Goal: Transaction & Acquisition: Purchase product/service

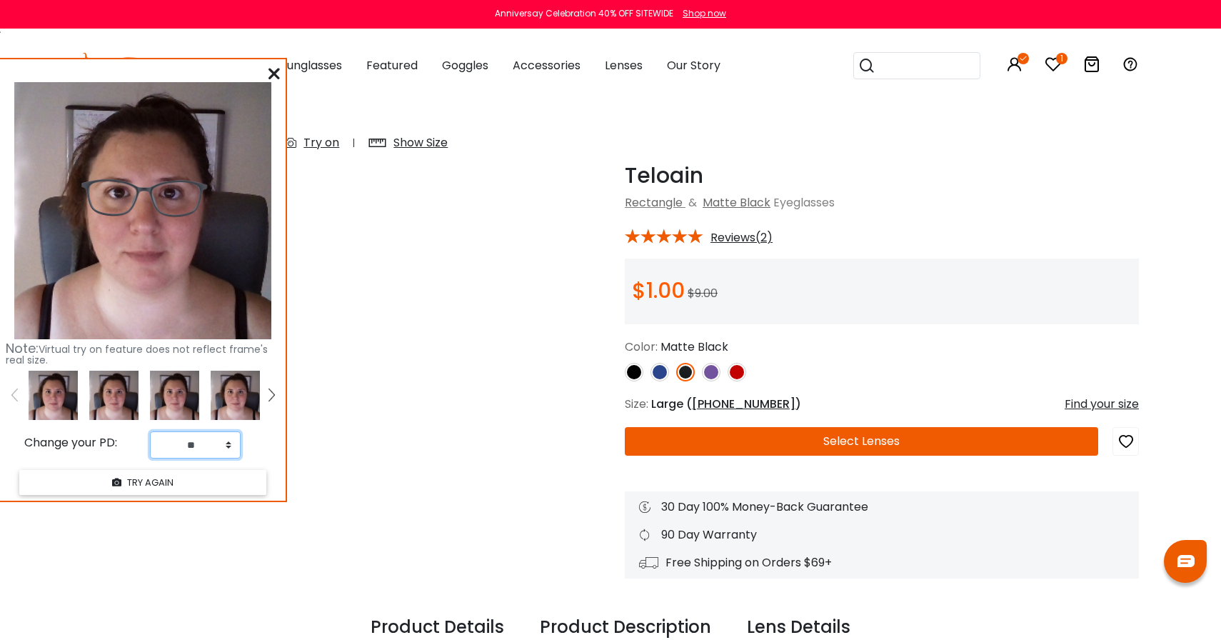
click at [184, 446] on select "** ** ** ** ** ** ** ** ** ** ** ** ** ** ** ** ** ** ** ** ** ** ** ** ** ** *…" at bounding box center [195, 444] width 91 height 27
select select "**"
click at [150, 431] on select "** ** ** ** ** ** ** ** ** ** ** ** ** ** ** ** ** ** ** ** ** ** ** ** ** ** *…" at bounding box center [195, 444] width 91 height 27
click at [94, 393] on img at bounding box center [113, 395] width 49 height 49
click at [150, 394] on img at bounding box center [174, 395] width 49 height 49
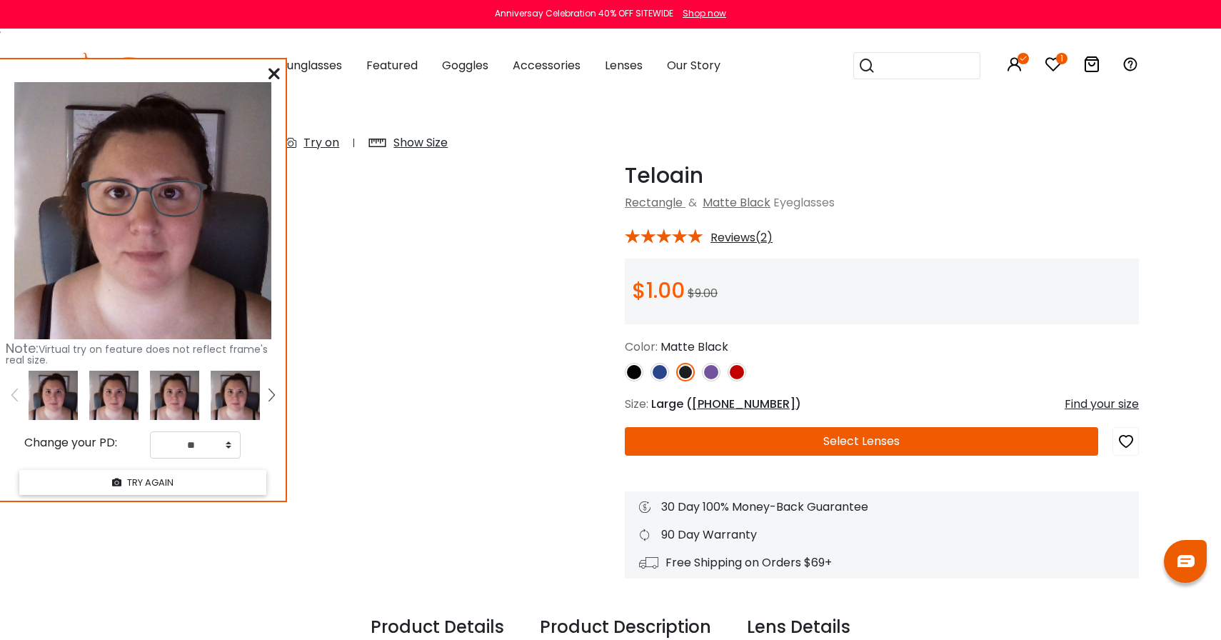
click at [181, 394] on img at bounding box center [174, 395] width 49 height 49
click at [74, 404] on img at bounding box center [53, 395] width 49 height 49
click at [644, 375] on div at bounding box center [882, 372] width 514 height 19
click at [640, 374] on img at bounding box center [634, 372] width 19 height 19
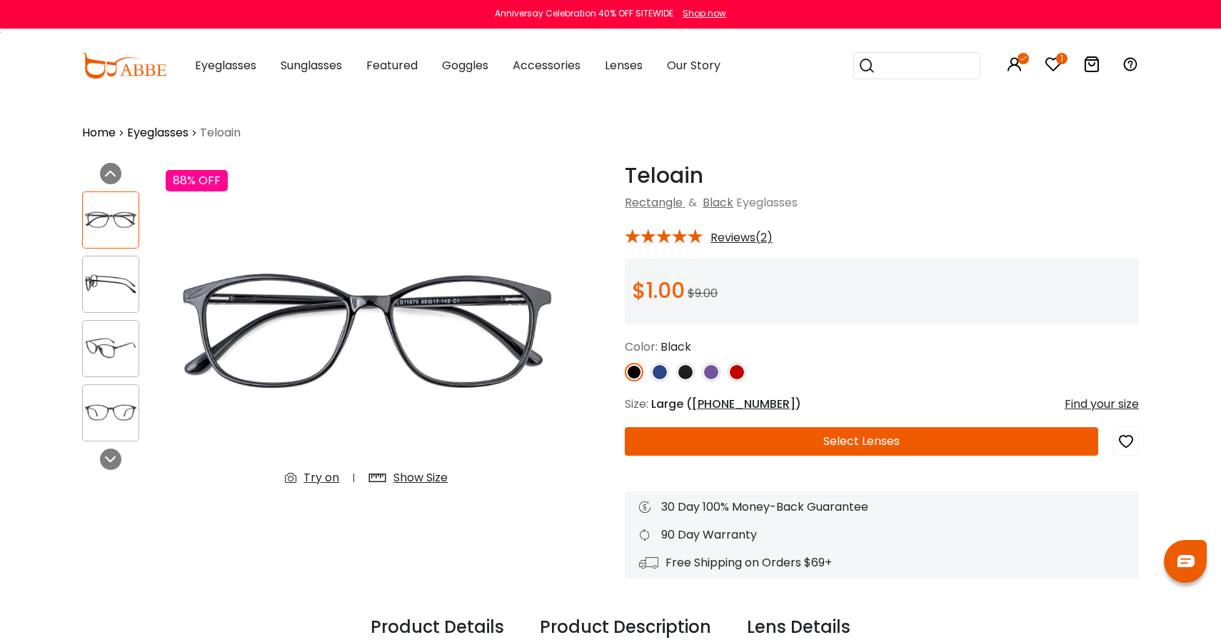
click at [667, 363] on link at bounding box center [660, 372] width 19 height 19
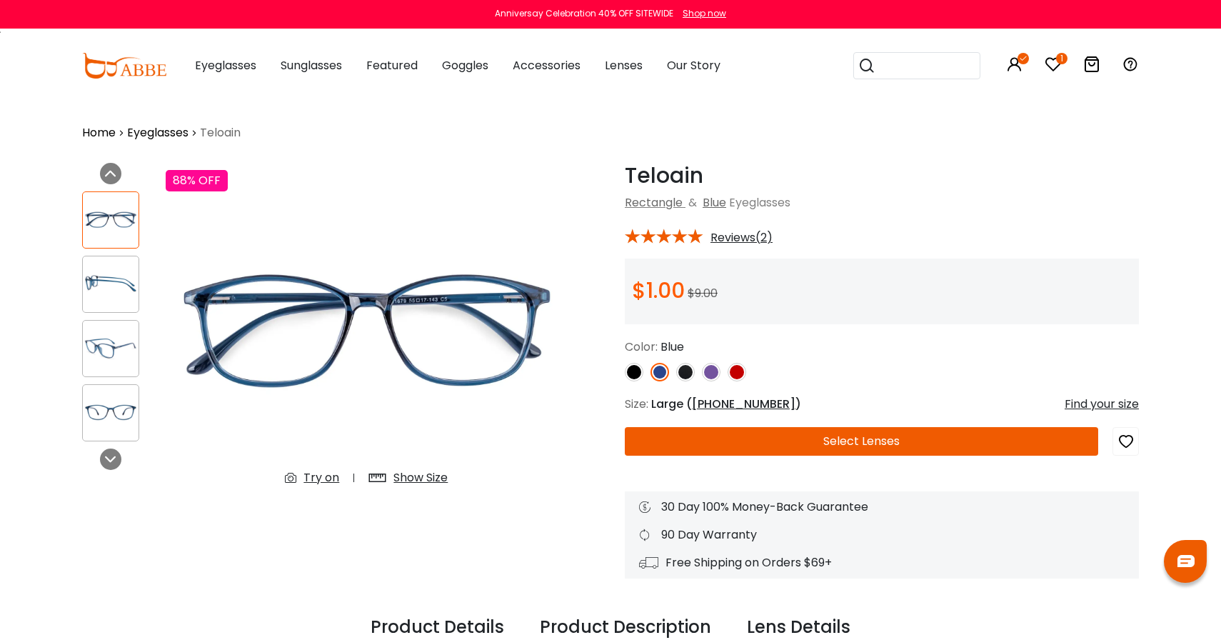
click at [667, 365] on link at bounding box center [660, 372] width 19 height 19
click at [657, 373] on img at bounding box center [660, 372] width 19 height 19
click at [651, 373] on img at bounding box center [660, 372] width 19 height 19
click at [627, 369] on img at bounding box center [634, 372] width 19 height 19
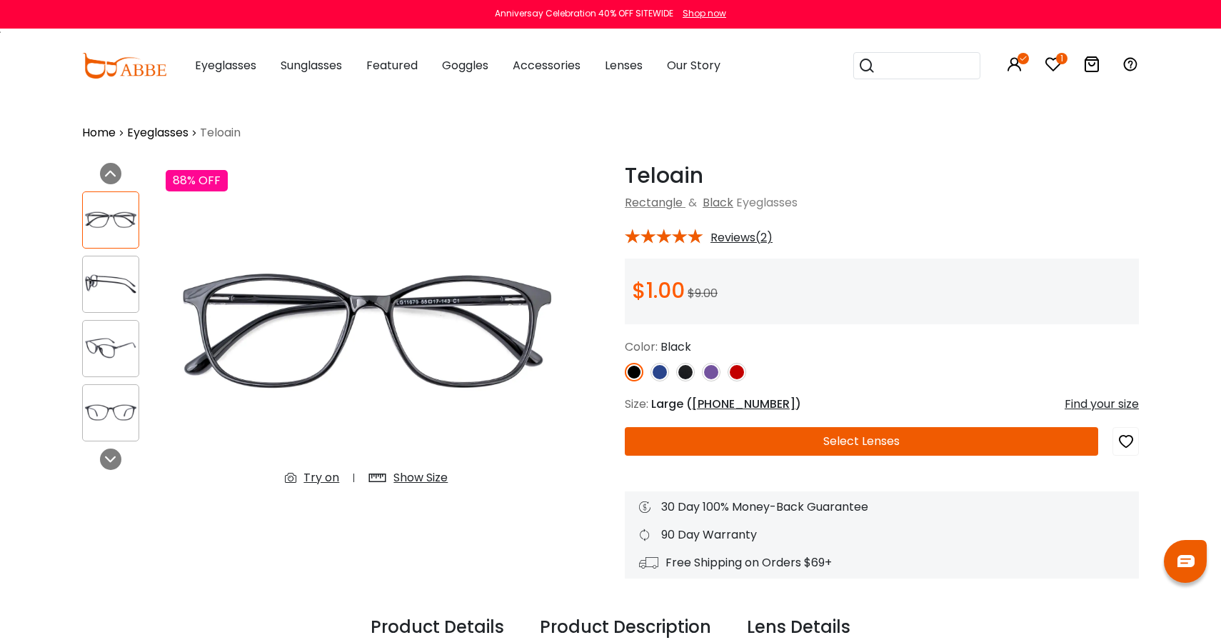
click at [392, 438] on div "88% OFF Try on Show Size" at bounding box center [367, 347] width 416 height 368
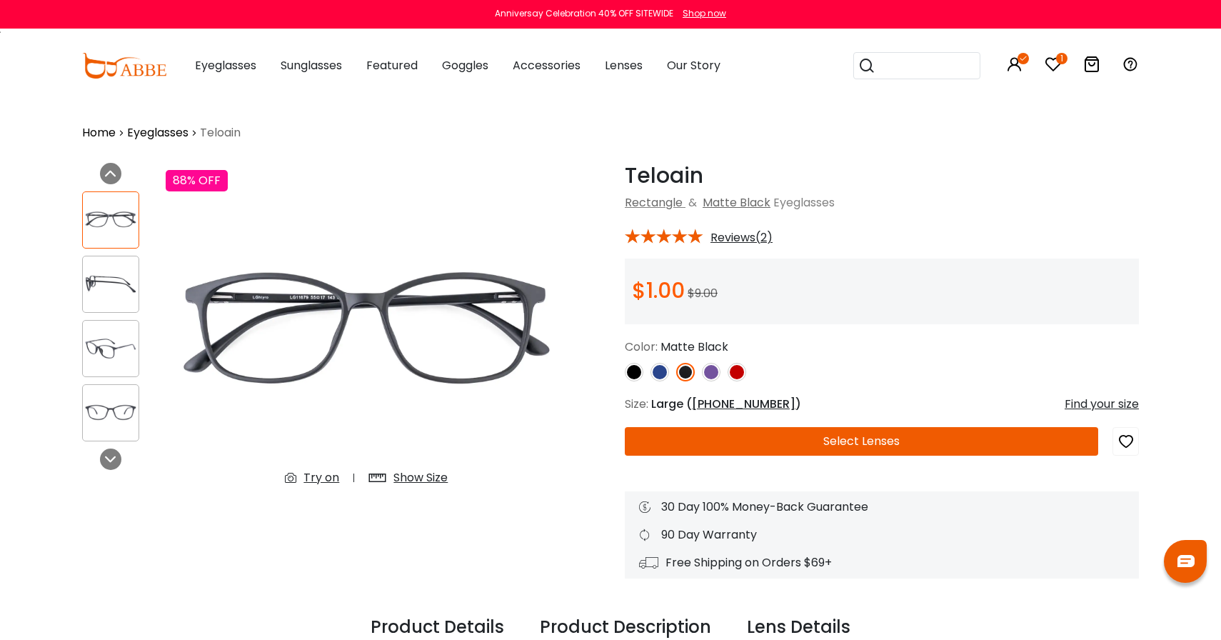
click at [636, 373] on img at bounding box center [634, 372] width 19 height 19
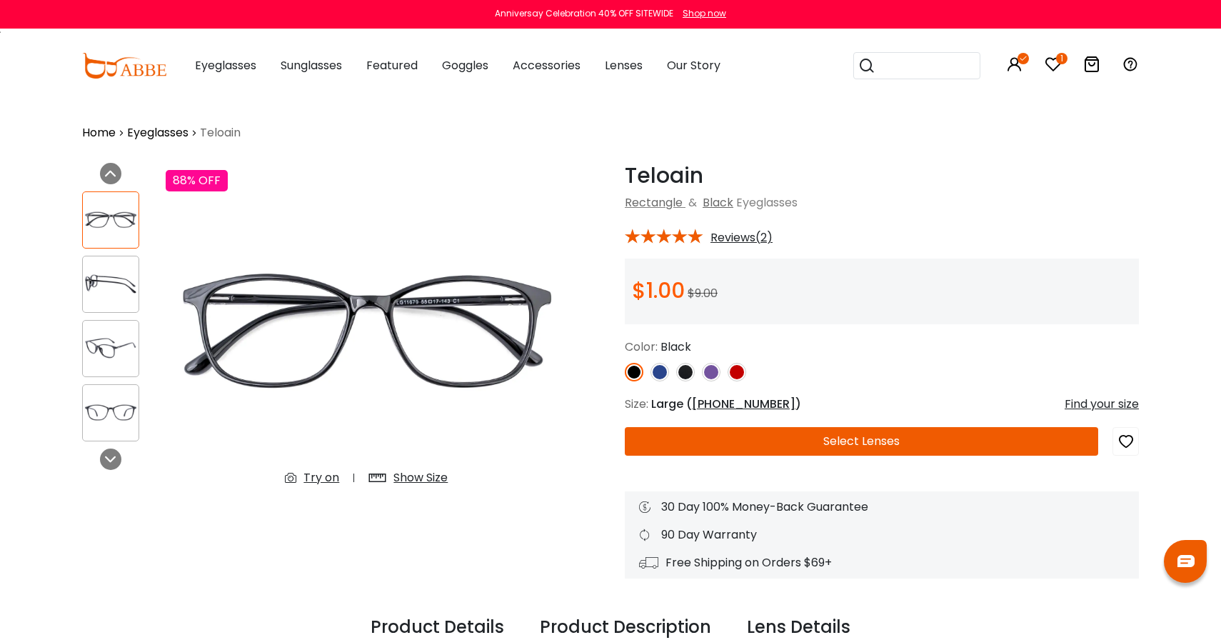
click at [319, 485] on div "Try on" at bounding box center [322, 477] width 36 height 17
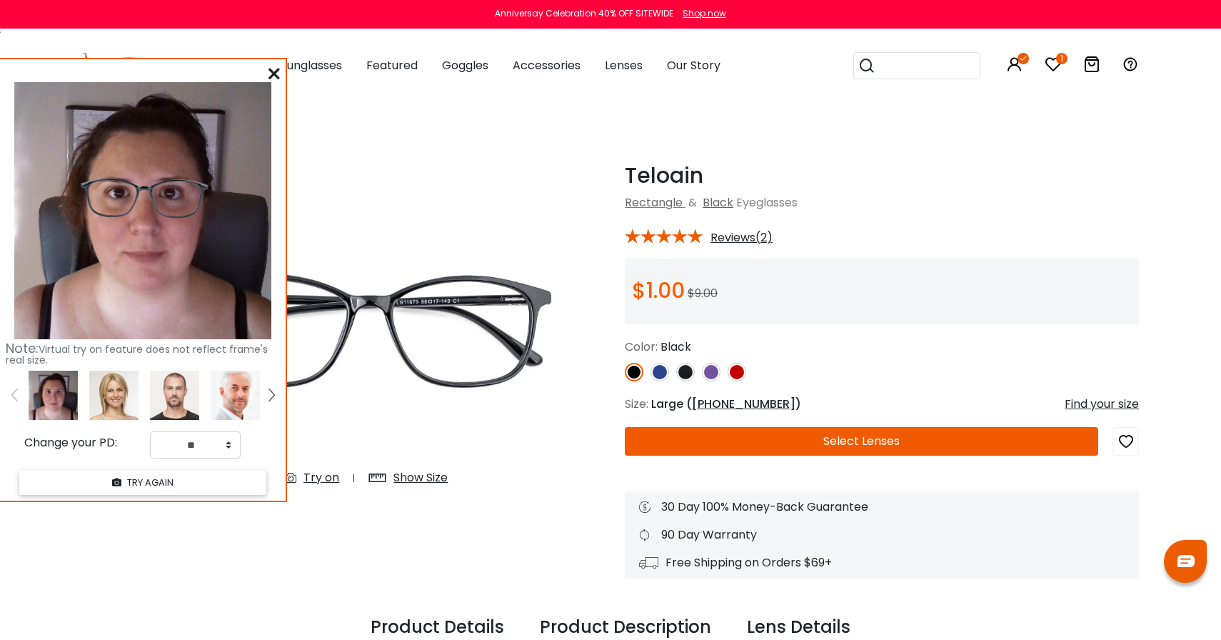
click at [664, 369] on img at bounding box center [660, 372] width 19 height 19
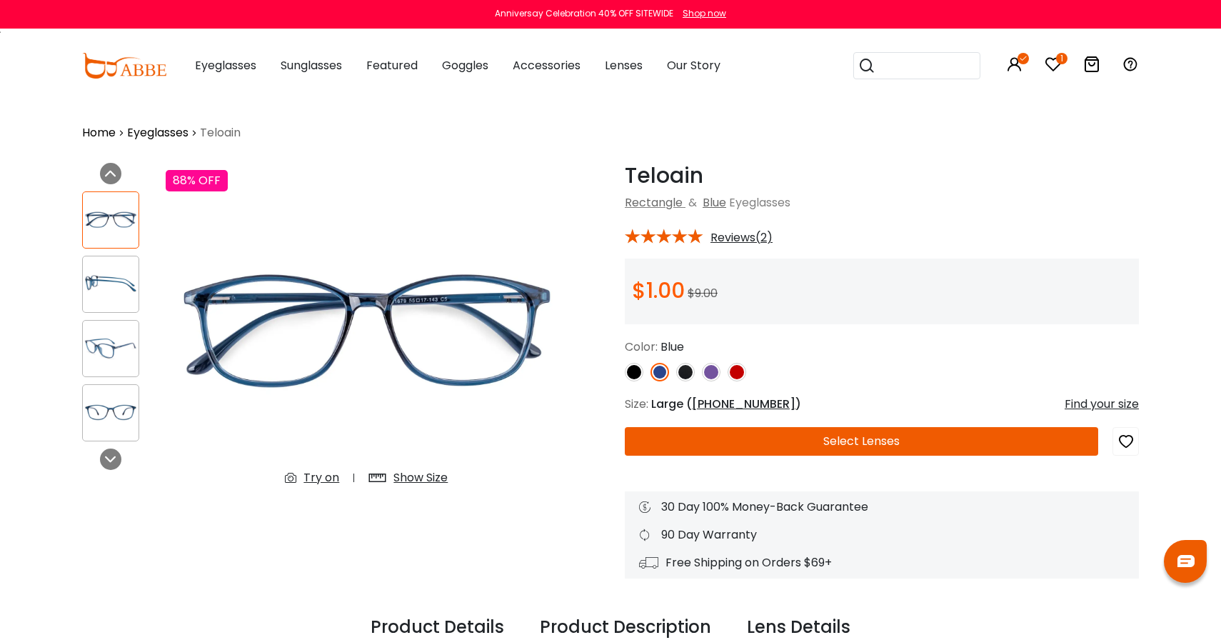
click at [316, 481] on div "Try on" at bounding box center [322, 477] width 36 height 17
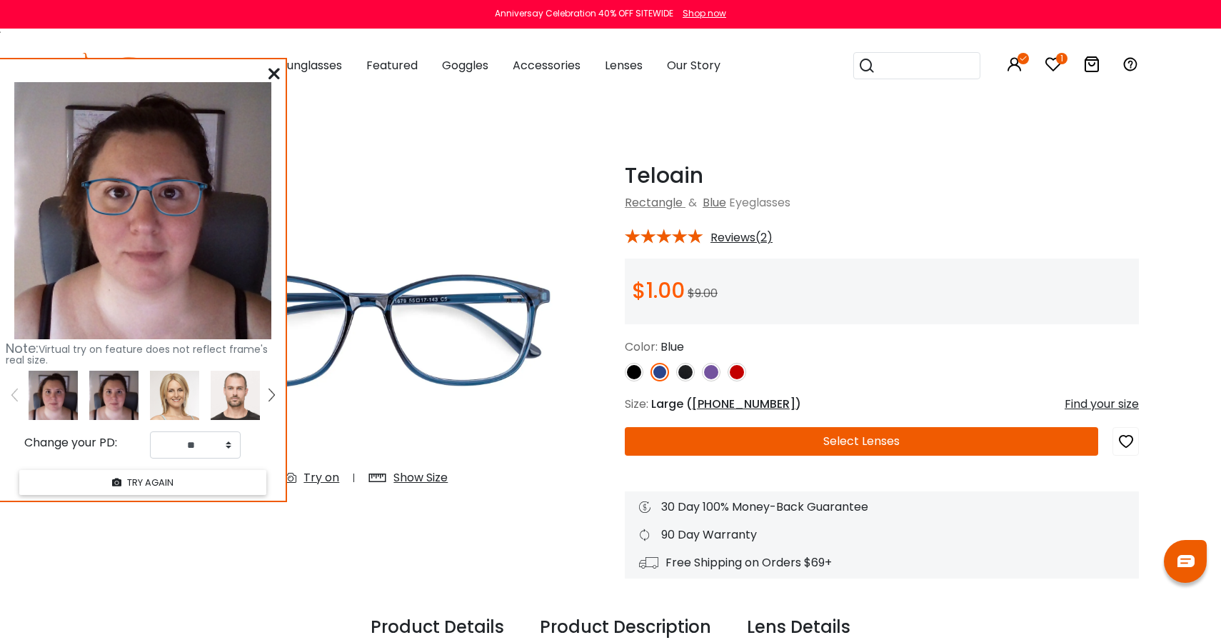
click at [107, 393] on img at bounding box center [113, 395] width 49 height 49
click at [170, 404] on img at bounding box center [174, 395] width 49 height 49
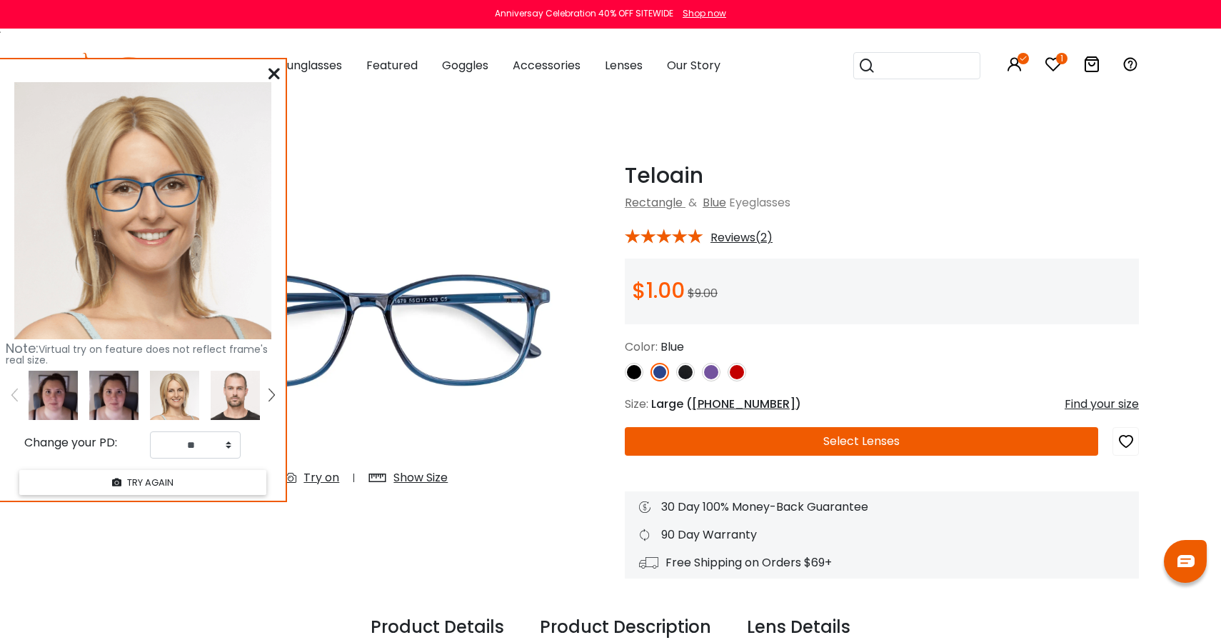
click at [219, 401] on img at bounding box center [235, 395] width 49 height 49
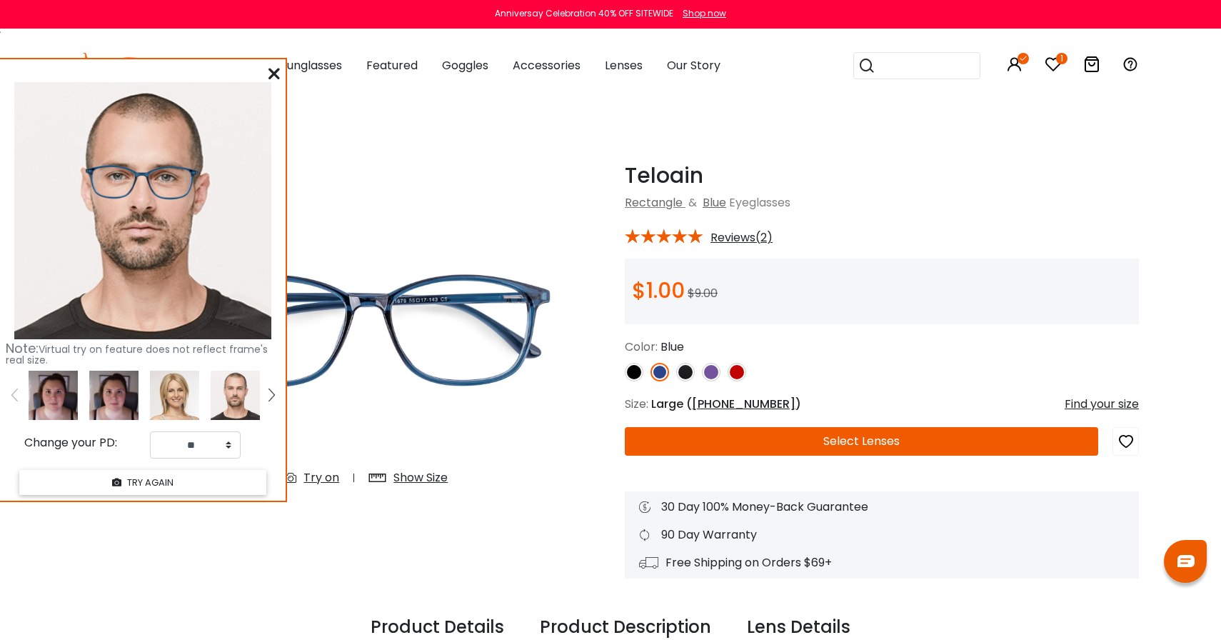
click at [72, 393] on img at bounding box center [53, 395] width 49 height 49
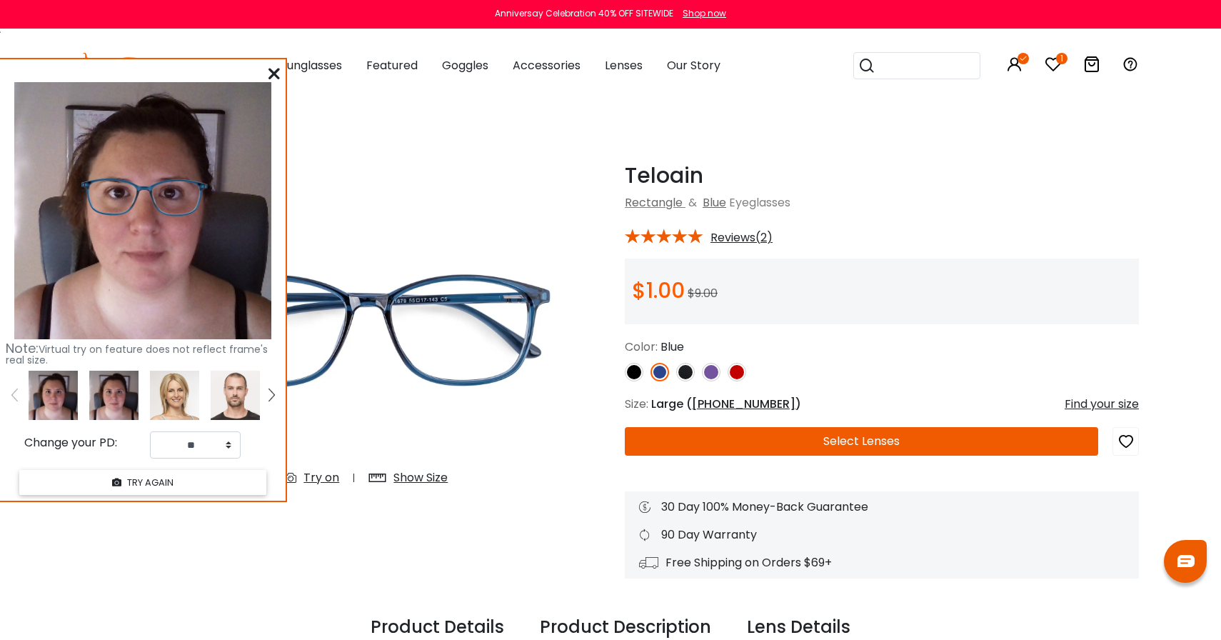
click at [713, 370] on img at bounding box center [711, 372] width 19 height 19
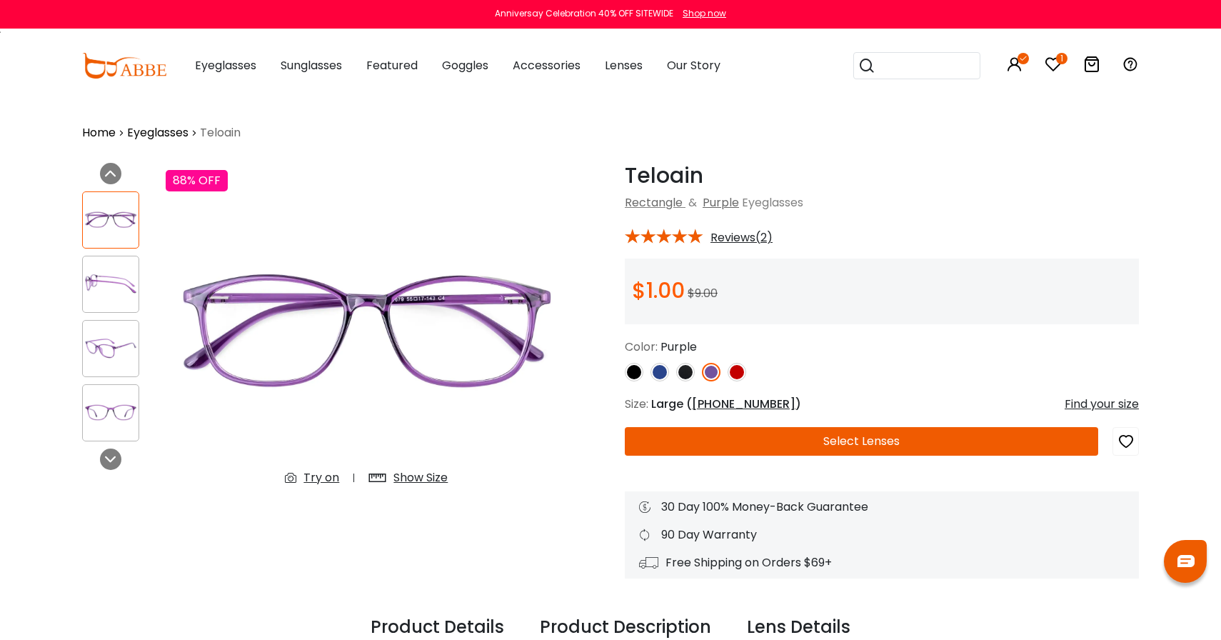
click at [311, 488] on div "Try on Show Size" at bounding box center [366, 478] width 191 height 26
click at [325, 474] on div "Try on" at bounding box center [322, 477] width 36 height 17
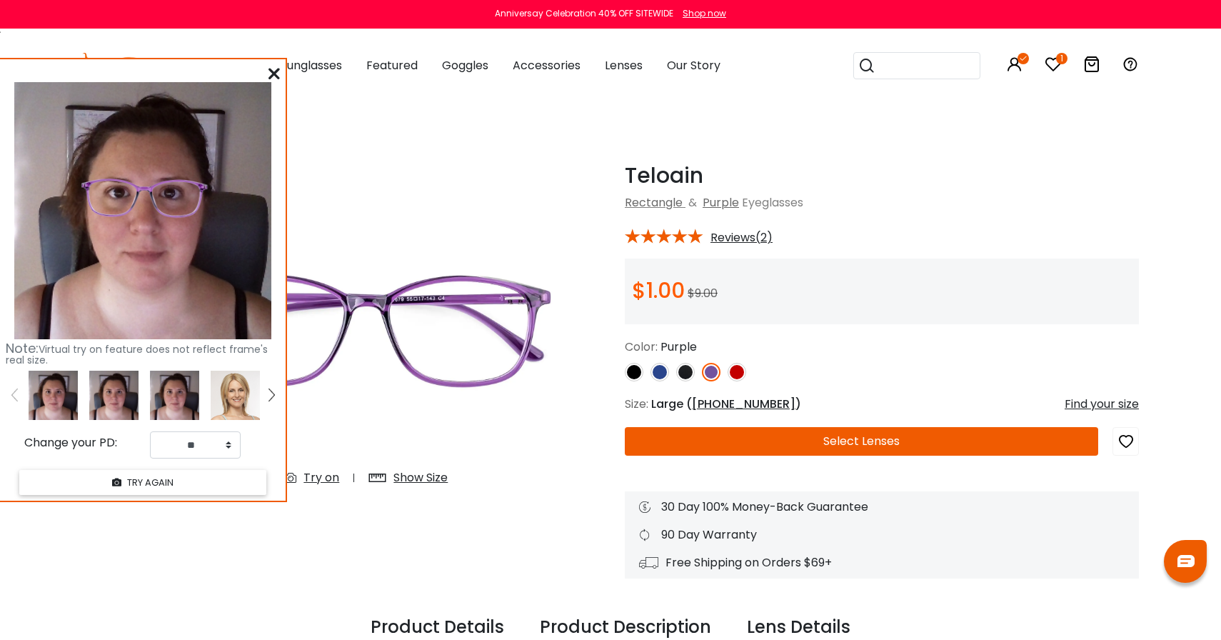
click at [684, 366] on img at bounding box center [685, 372] width 19 height 19
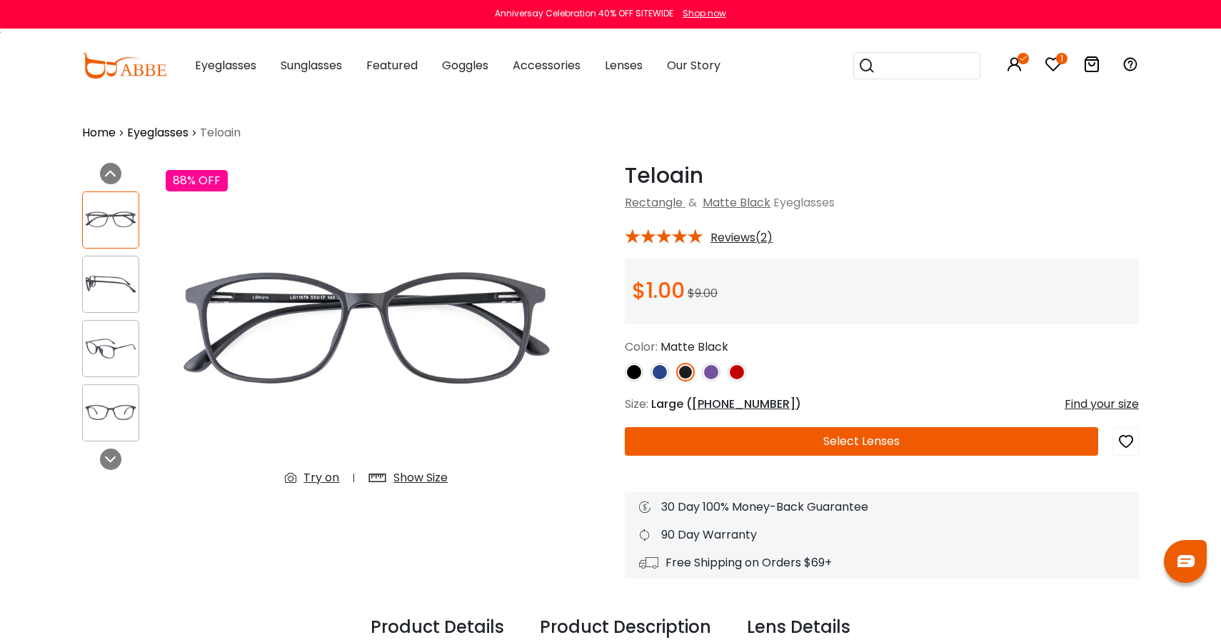
click at [314, 471] on div "Try on" at bounding box center [322, 477] width 36 height 17
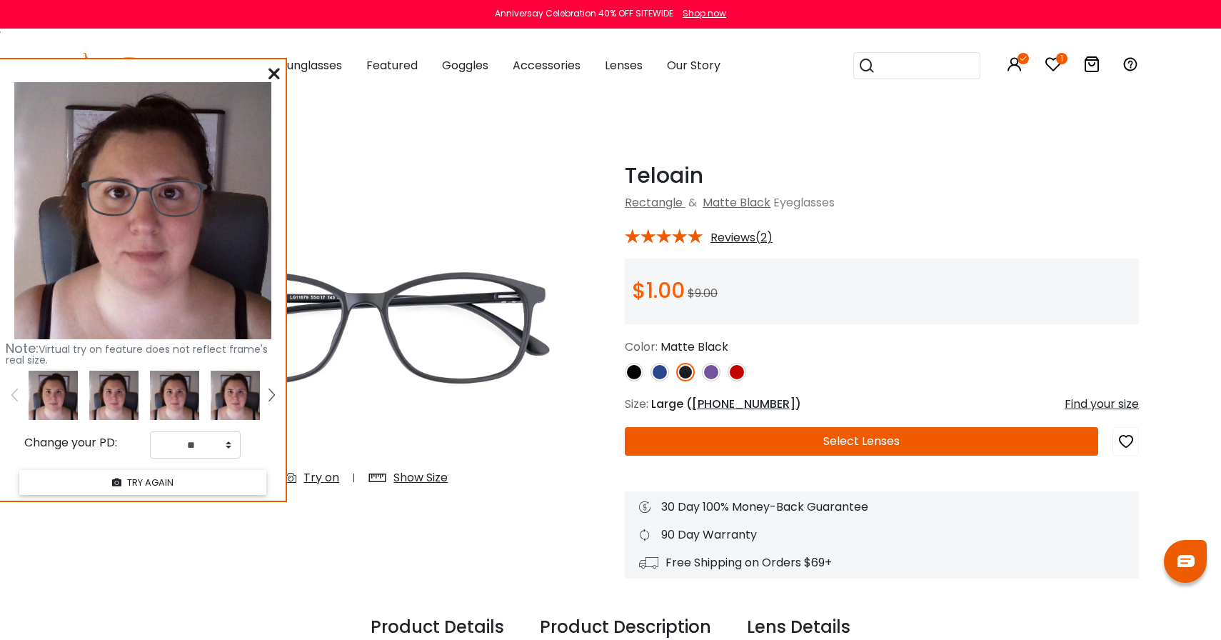
click at [414, 480] on div "Show Size" at bounding box center [421, 477] width 54 height 17
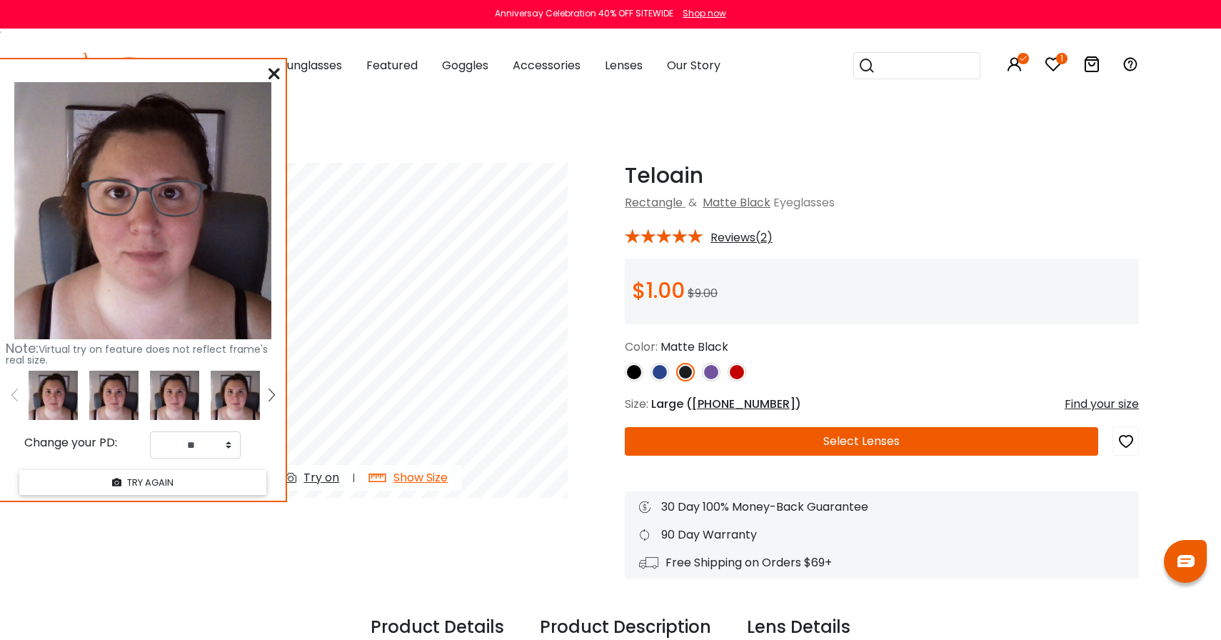
click at [268, 76] on div "Note: Virtual try on feature does not reflect frame's real size. Change your PD…" at bounding box center [143, 279] width 286 height 441
click at [273, 76] on icon at bounding box center [274, 73] width 11 height 11
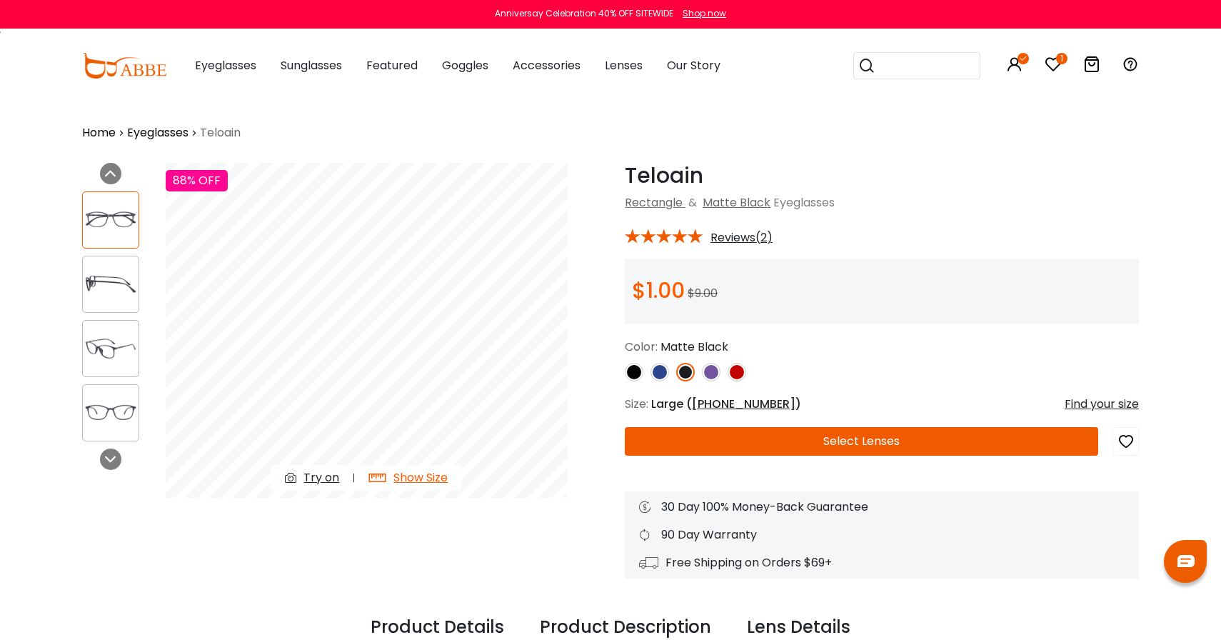
click at [319, 470] on div "Try on" at bounding box center [322, 477] width 36 height 17
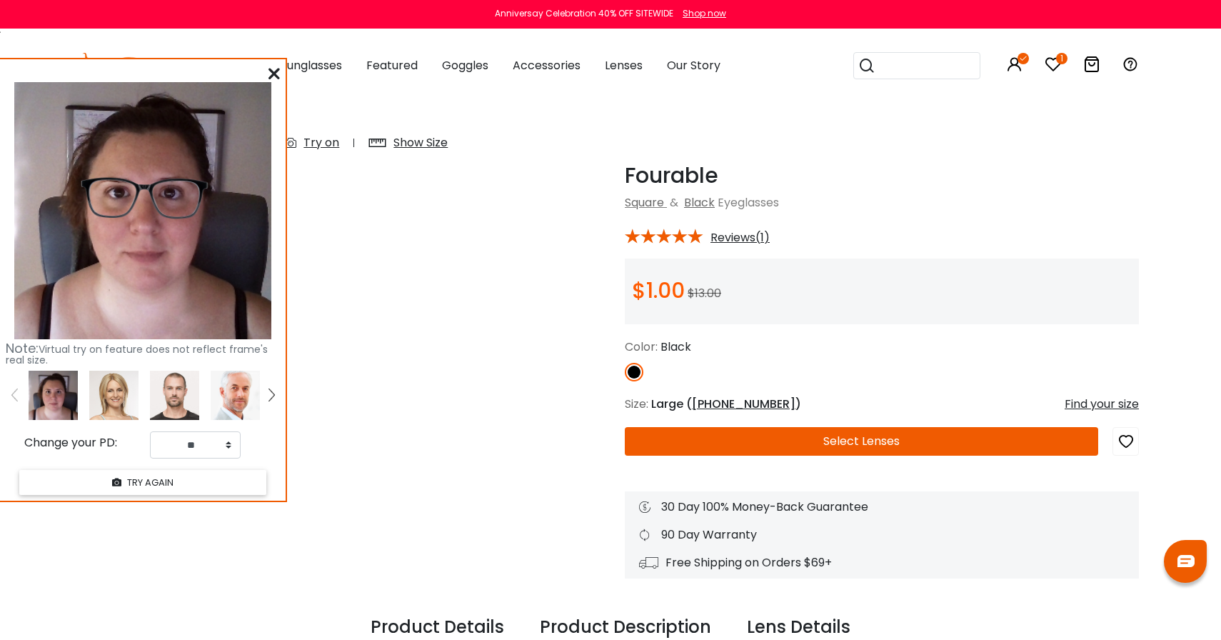
click at [432, 151] on div "Show Size" at bounding box center [421, 142] width 54 height 17
click at [270, 79] on div at bounding box center [274, 74] width 11 height 18
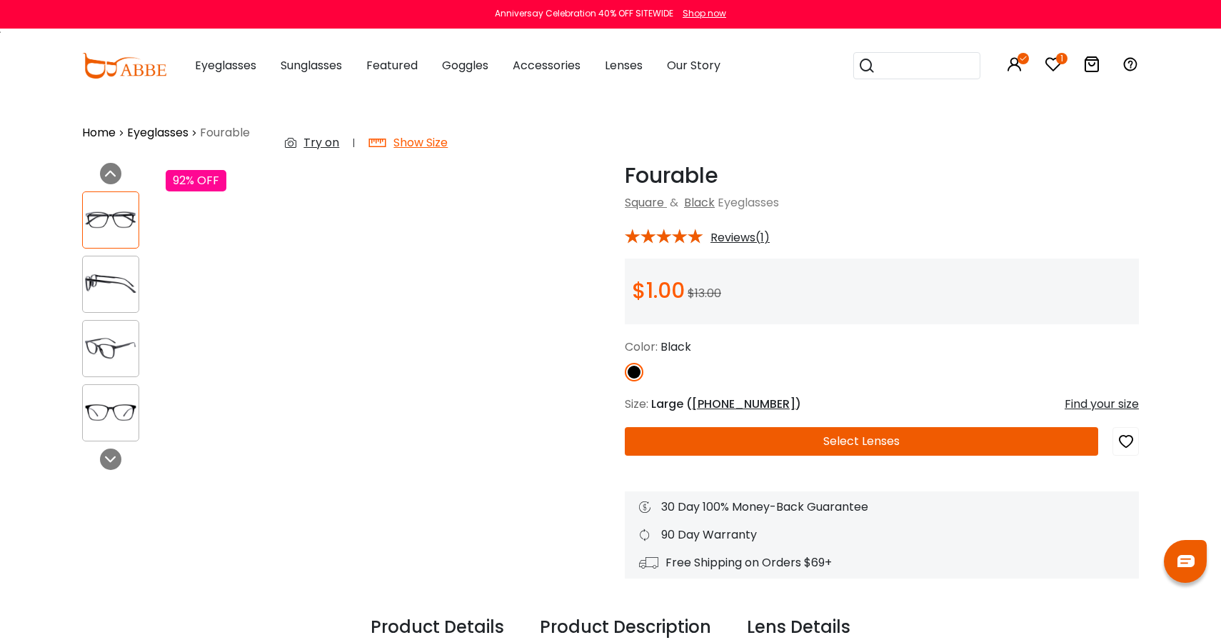
click at [307, 151] on div "Try on" at bounding box center [322, 142] width 36 height 17
